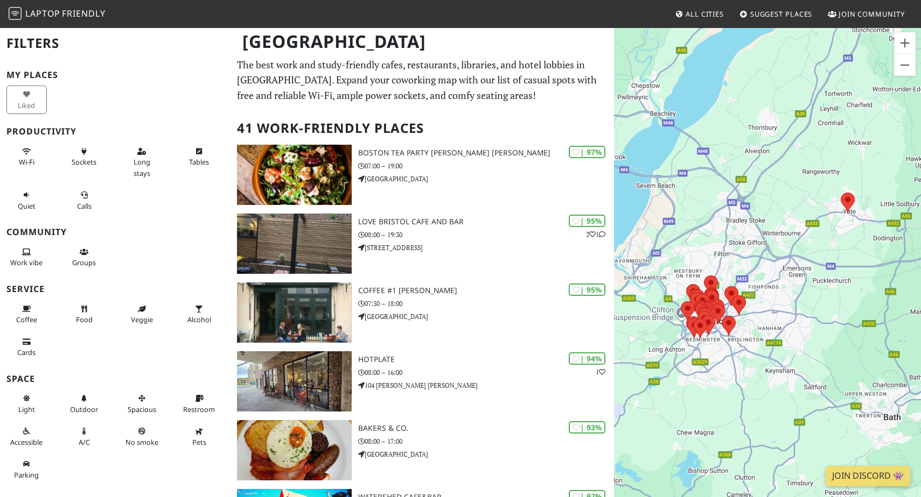
click at [766, 332] on div "To navigate, press the arrow keys." at bounding box center [767, 275] width 307 height 497
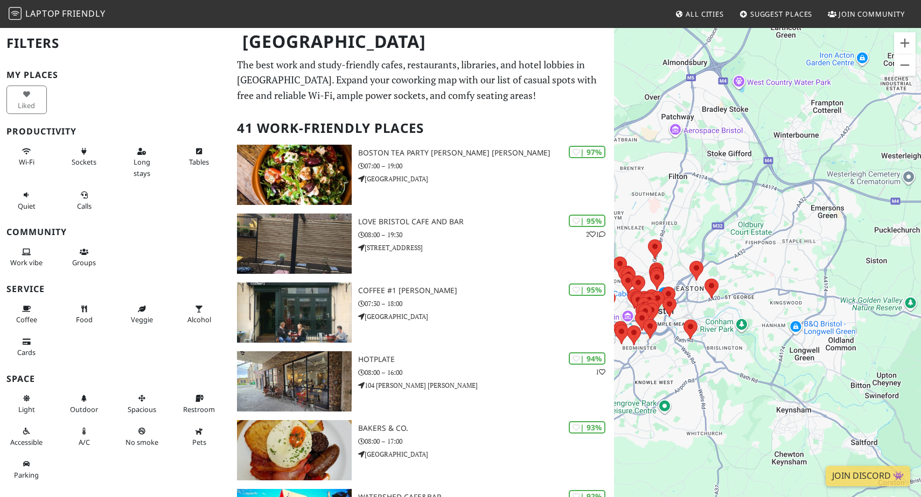
click at [688, 348] on div "To navigate, press the arrow keys." at bounding box center [767, 275] width 307 height 497
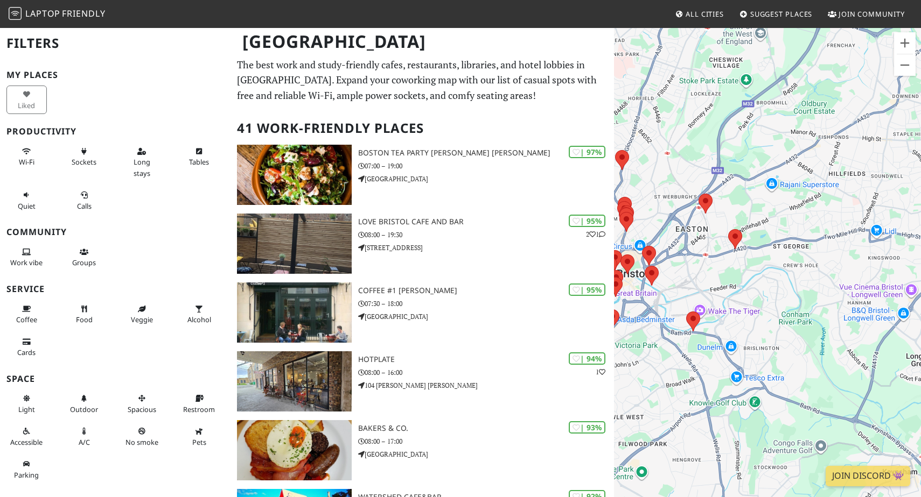
click at [659, 324] on div "To navigate, press the arrow keys." at bounding box center [767, 275] width 307 height 497
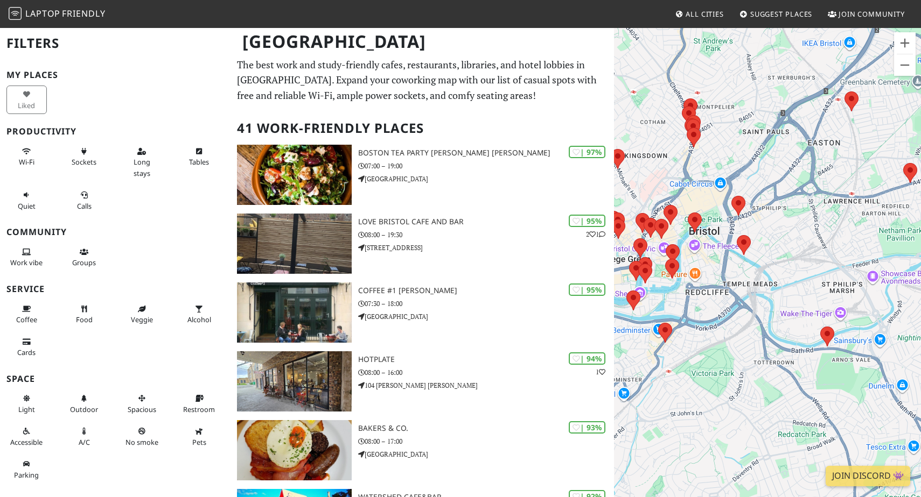
drag, startPoint x: 657, startPoint y: 289, endPoint x: 768, endPoint y: 298, distance: 111.3
click at [768, 298] on div "To navigate, press the arrow keys." at bounding box center [767, 275] width 307 height 497
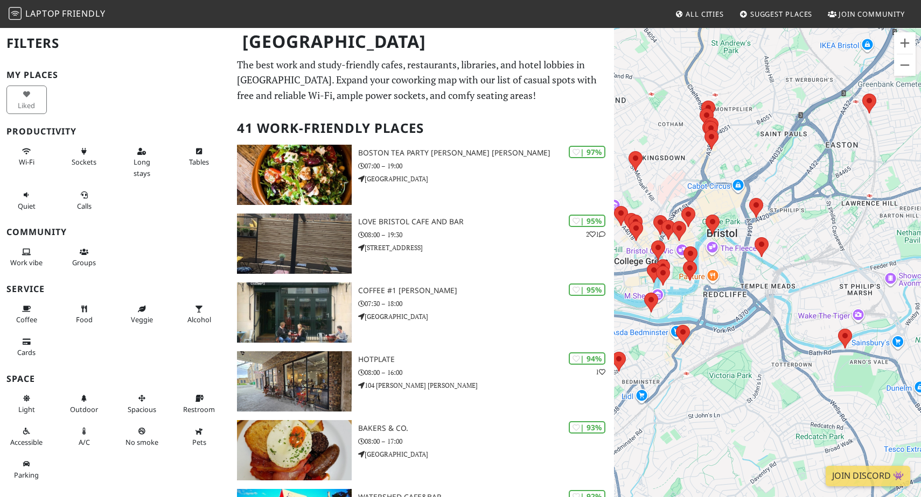
click at [741, 272] on div "To navigate, press the arrow keys." at bounding box center [767, 275] width 307 height 497
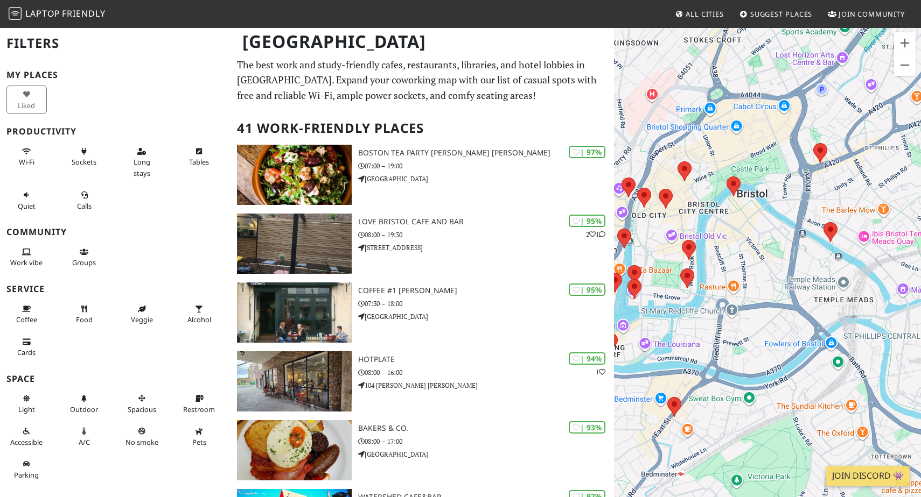
click at [823, 222] on area at bounding box center [823, 222] width 0 height 0
click at [829, 208] on link "Friska" at bounding box center [830, 212] width 18 height 8
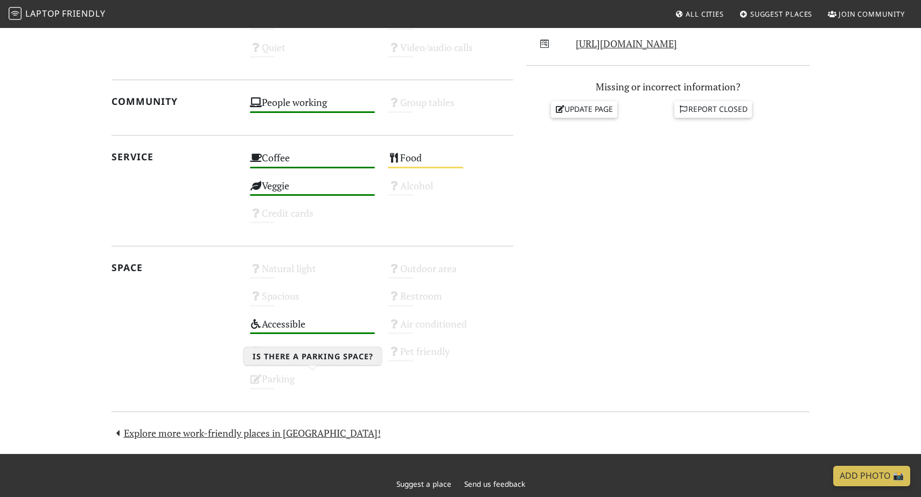
scroll to position [520, 0]
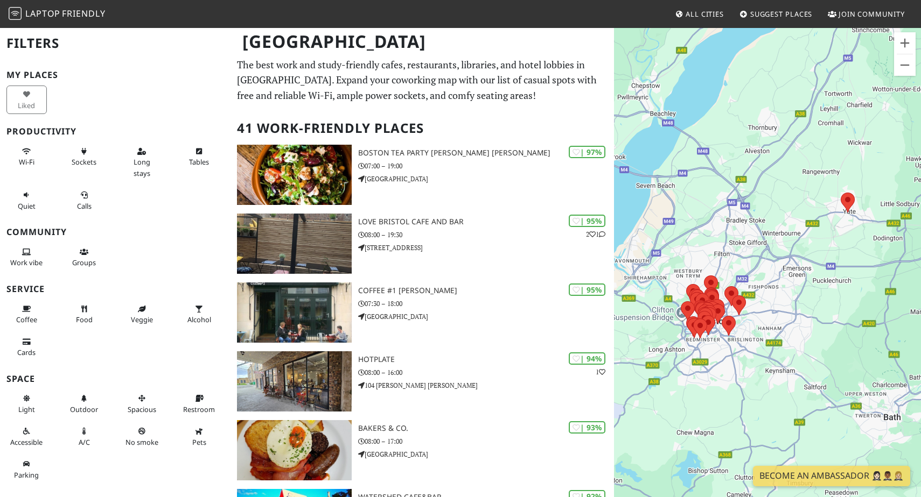
click at [695, 364] on div "To navigate, press the arrow keys." at bounding box center [767, 275] width 307 height 497
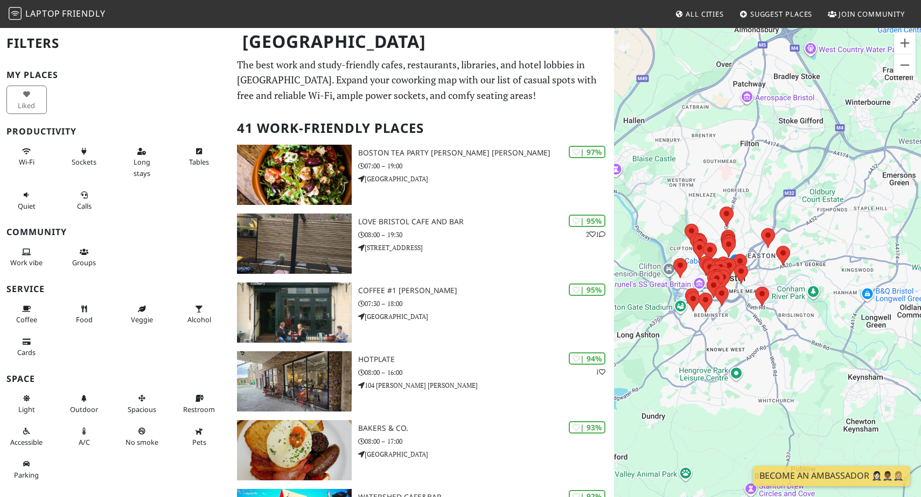
click at [745, 327] on div "To navigate, press the arrow keys." at bounding box center [767, 275] width 307 height 497
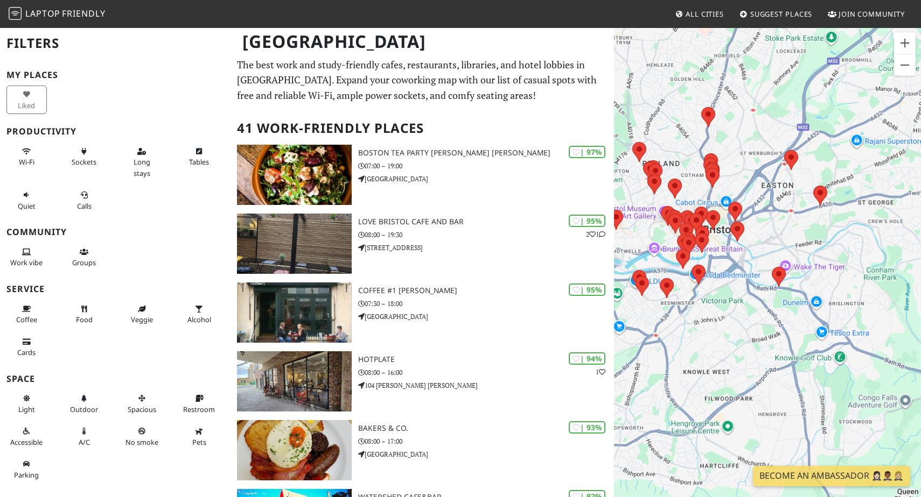
click at [728, 290] on div "To navigate, press the arrow keys." at bounding box center [767, 275] width 307 height 497
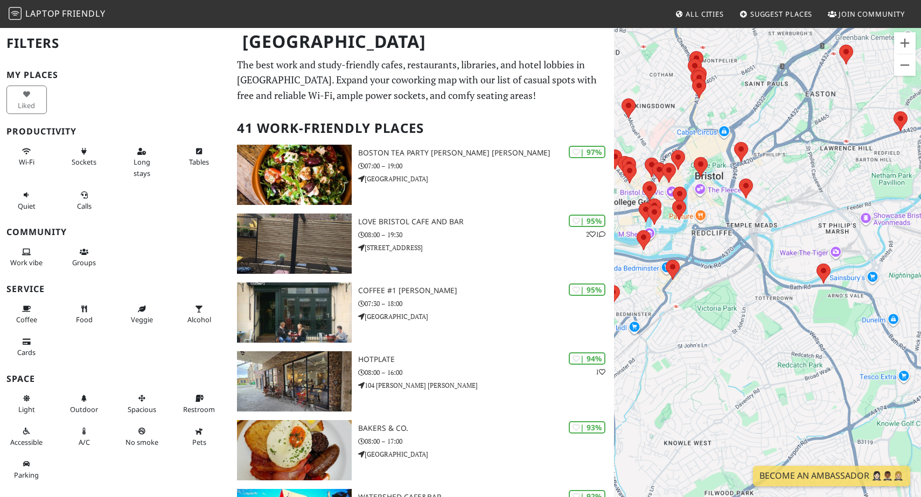
click at [705, 248] on div "To navigate, press the arrow keys." at bounding box center [767, 275] width 307 height 497
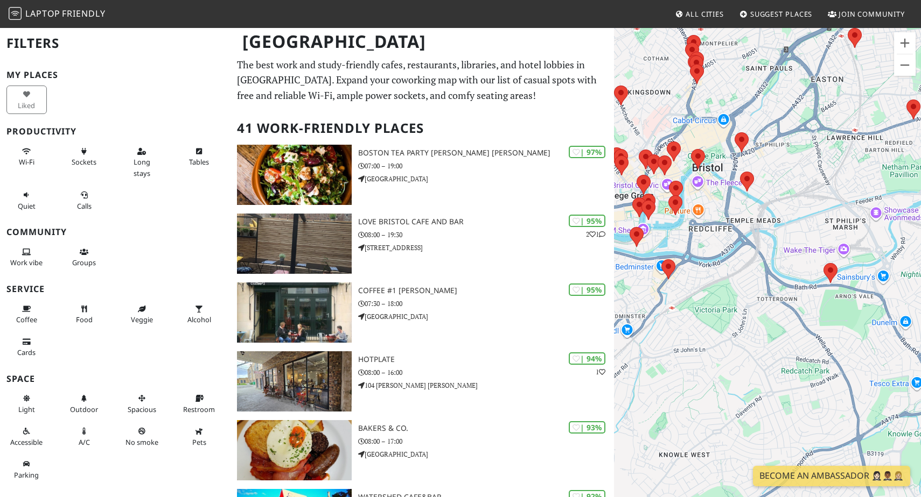
click at [705, 248] on div "To navigate, press the arrow keys." at bounding box center [767, 275] width 307 height 497
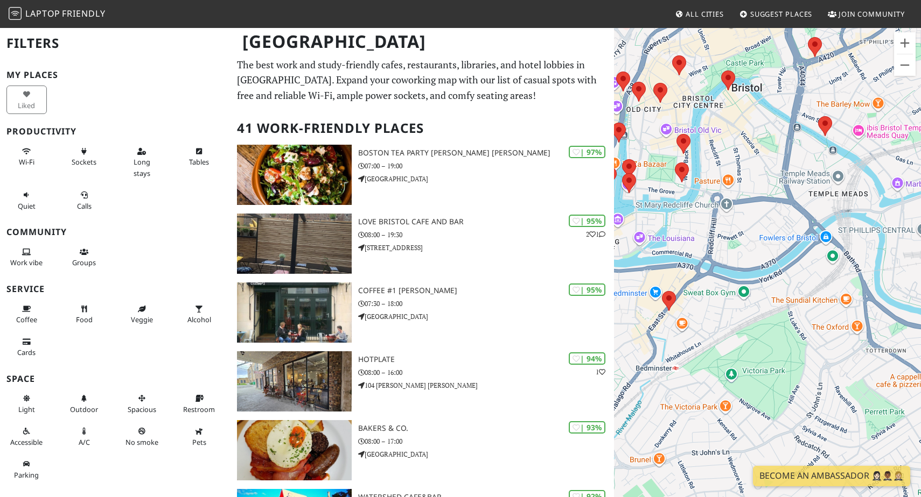
drag, startPoint x: 672, startPoint y: 228, endPoint x: 715, endPoint y: 230, distance: 42.6
click at [715, 228] on div "To navigate, press the arrow keys." at bounding box center [767, 275] width 307 height 497
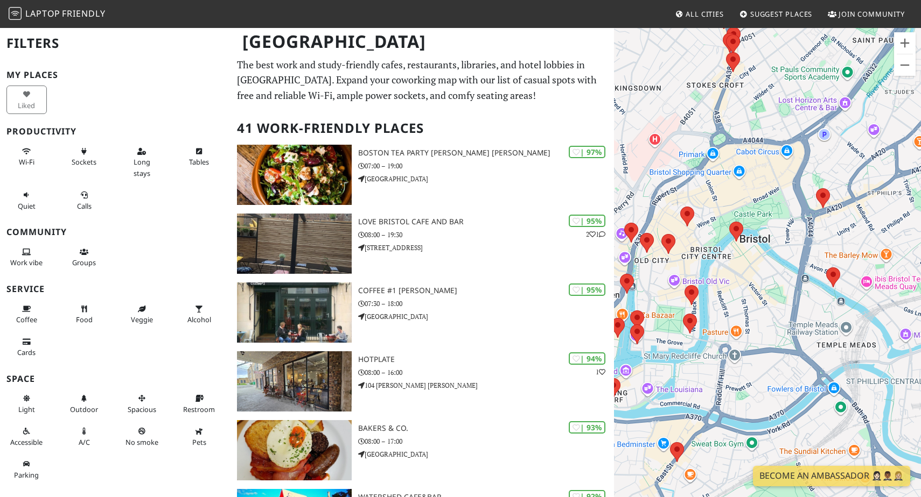
drag, startPoint x: 766, startPoint y: 222, endPoint x: 687, endPoint y: 373, distance: 170.3
click at [689, 374] on div "To navigate, press the arrow keys." at bounding box center [767, 275] width 307 height 497
